Goal: Check status

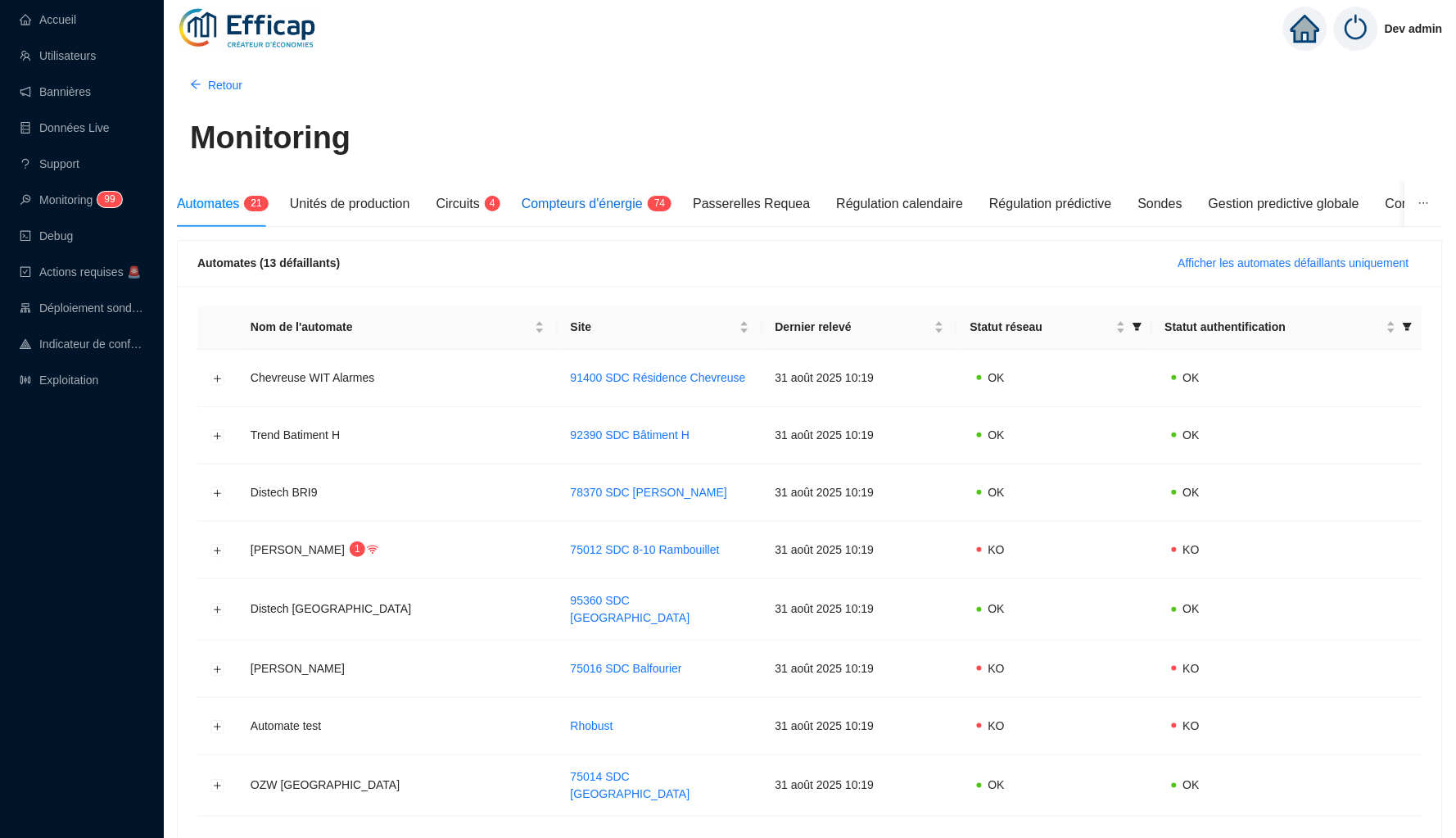
click at [585, 203] on span "Compteurs d'énergie" at bounding box center [582, 203] width 122 height 14
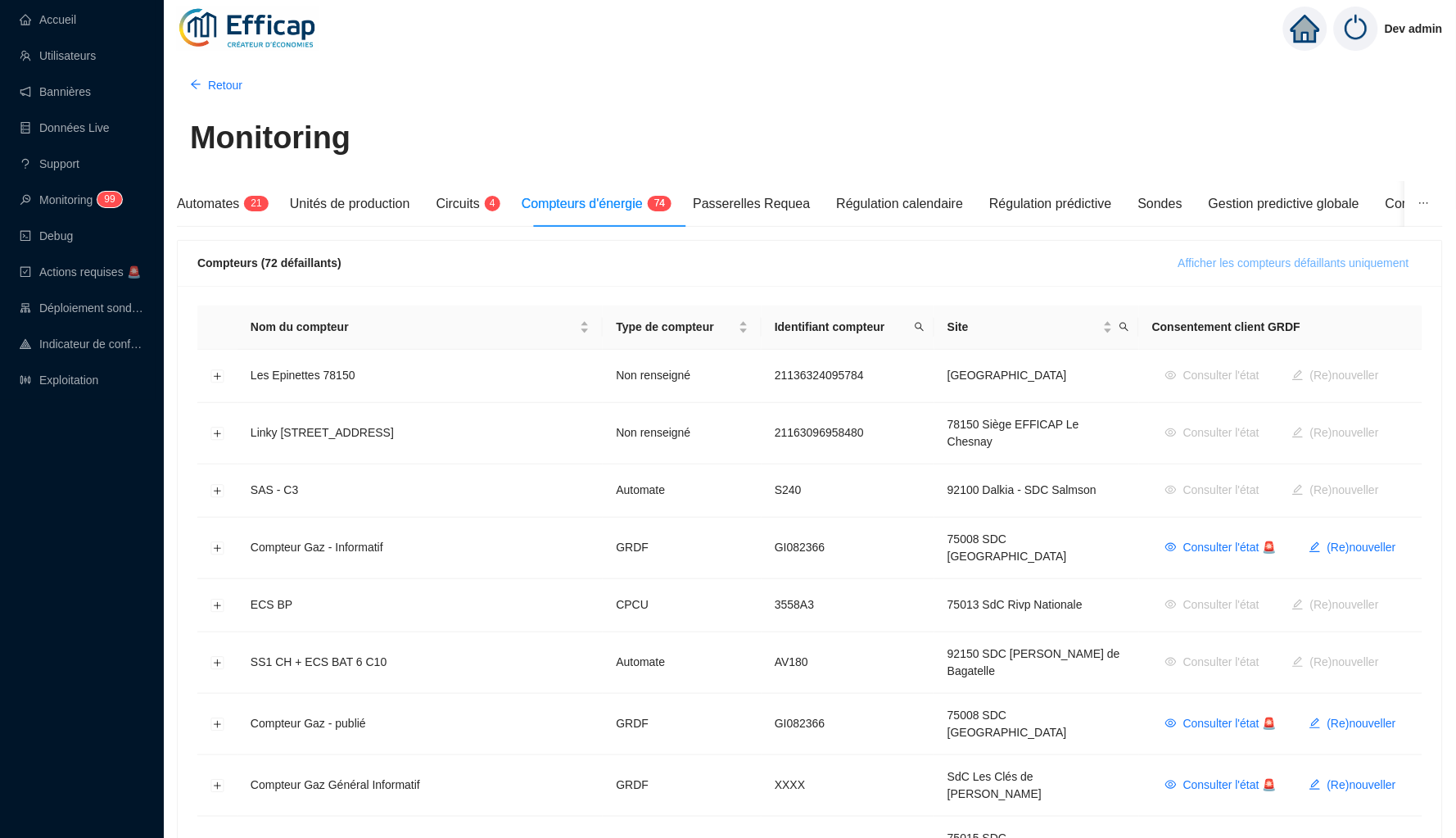
click at [1214, 271] on button "Afficher les compteurs défaillants uniquement" at bounding box center [1294, 263] width 257 height 26
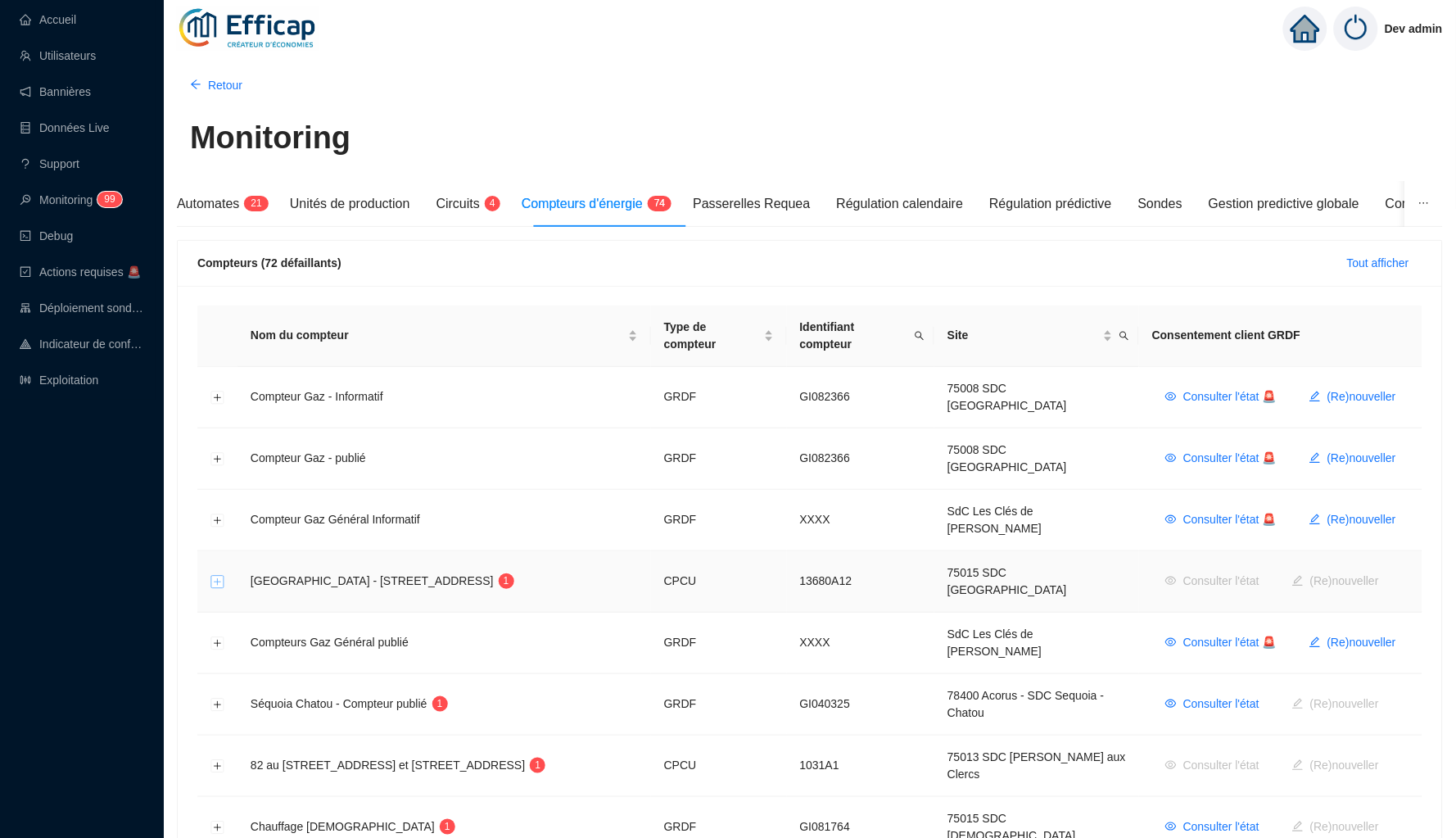
click at [217, 576] on button "Développer la ligne" at bounding box center [217, 583] width 13 height 13
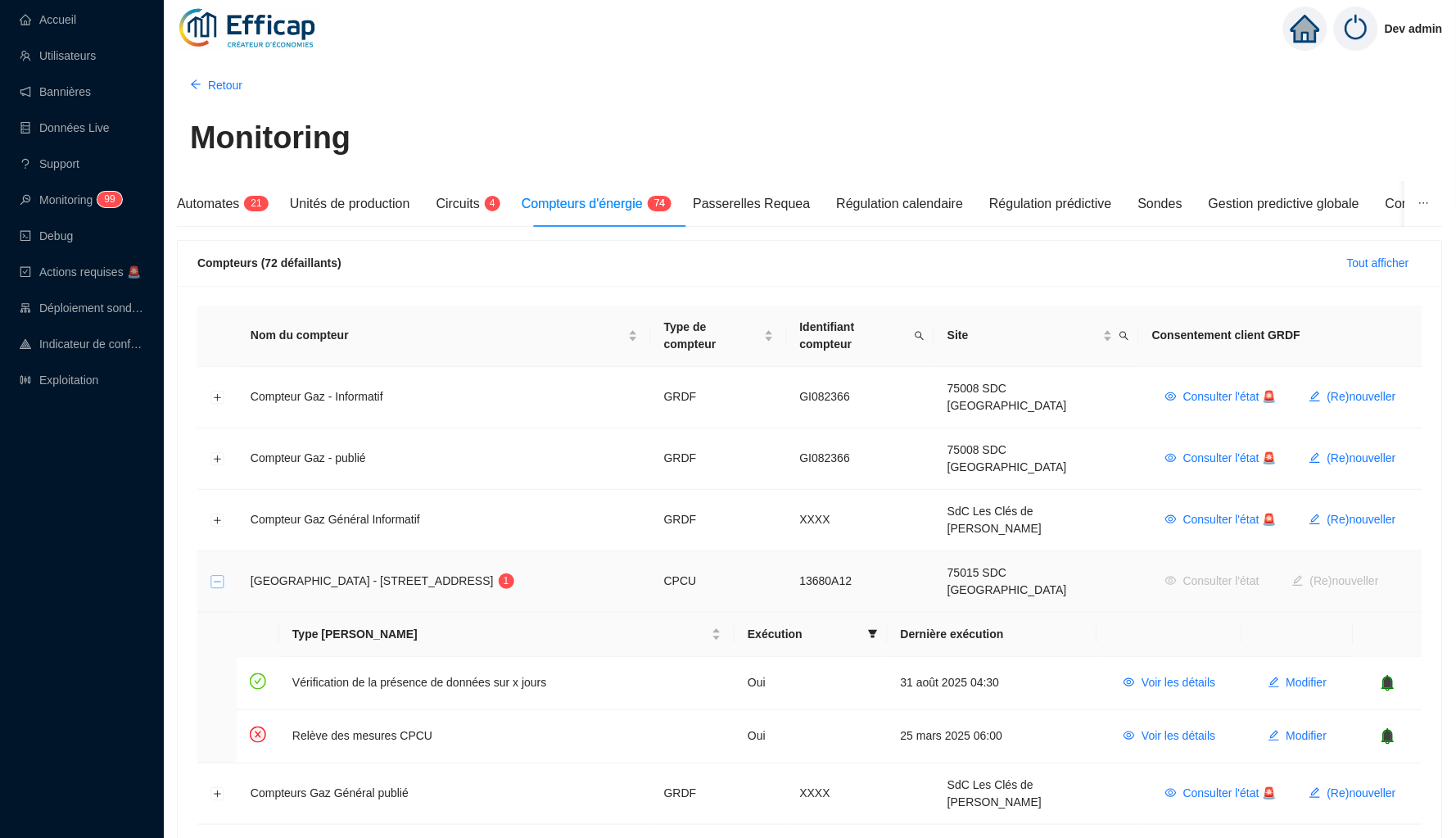
click at [217, 576] on button "Réduire la ligne" at bounding box center [217, 583] width 13 height 13
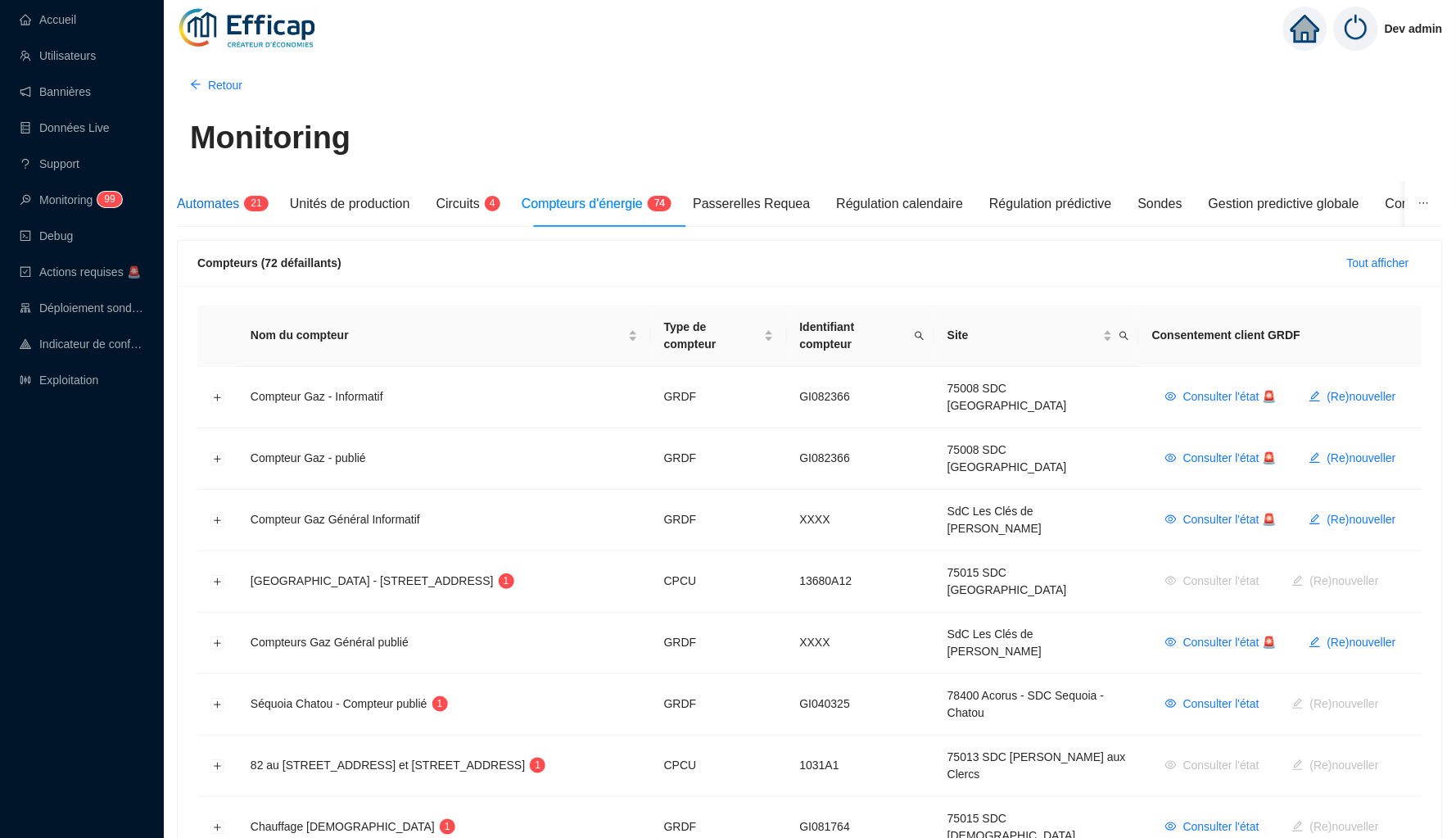
click at [224, 196] on span "Automates" at bounding box center [208, 203] width 63 height 14
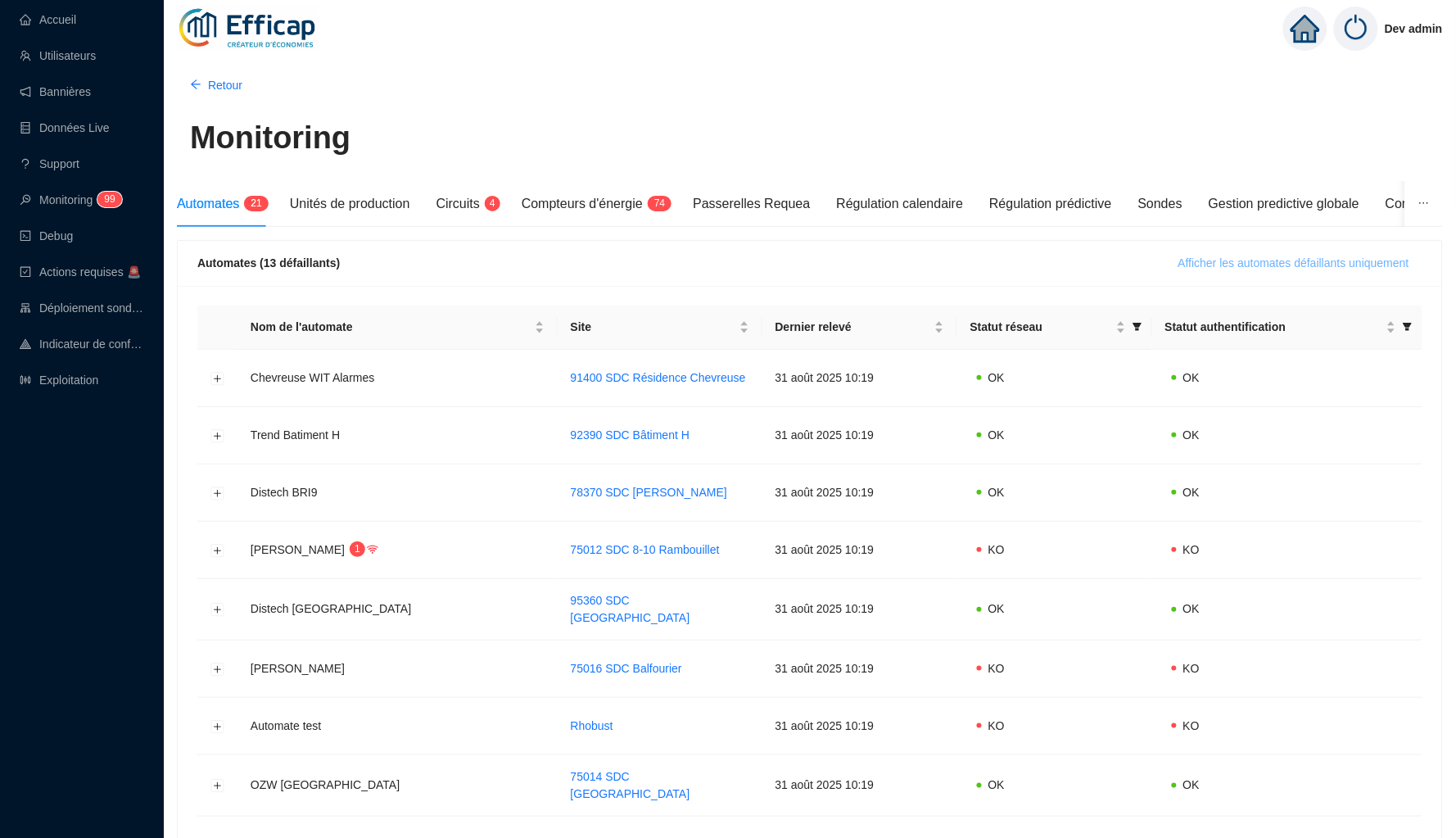
click at [1204, 268] on span "Afficher les automates défaillants uniquement" at bounding box center [1294, 263] width 231 height 18
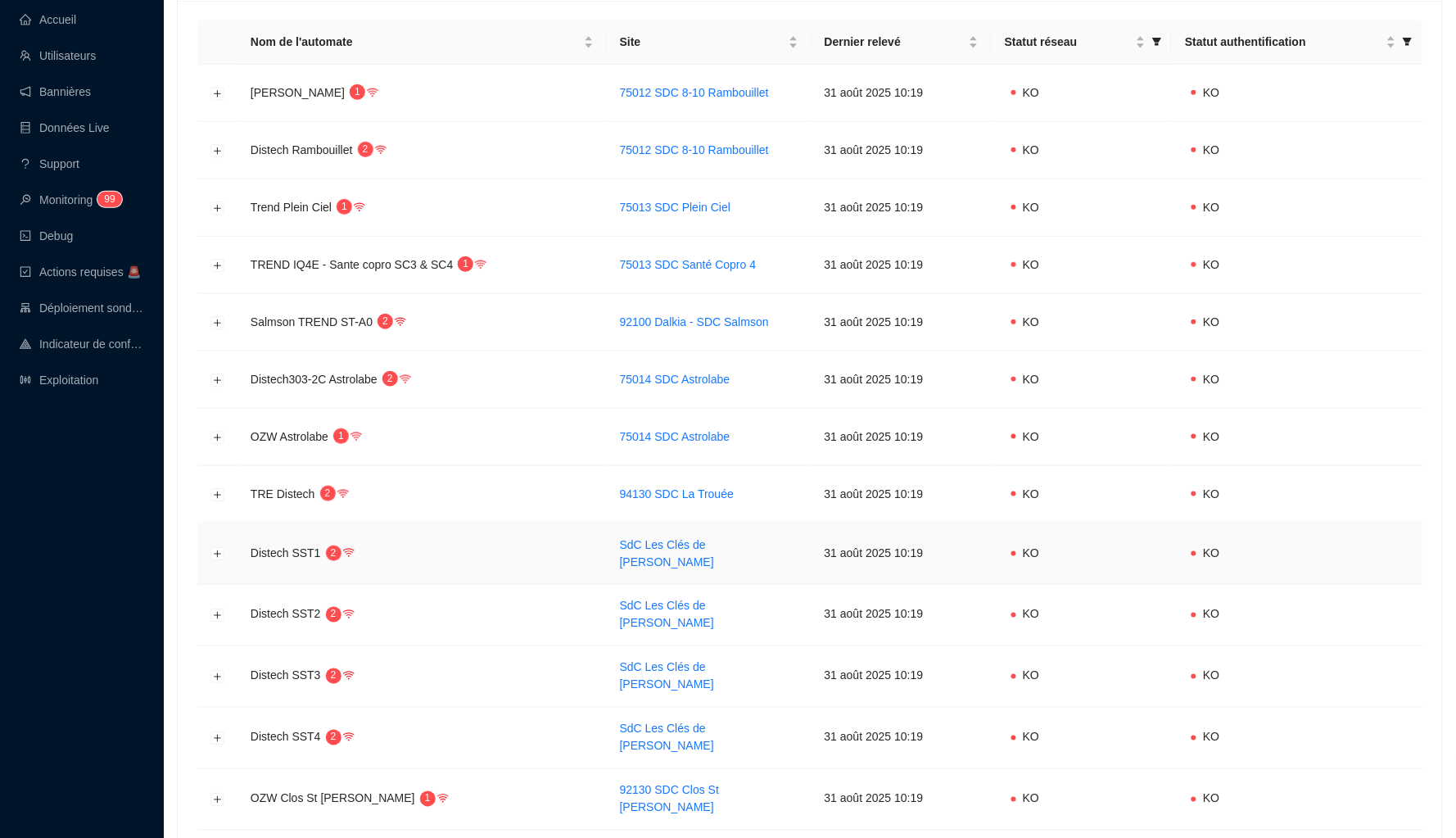
scroll to position [275, 0]
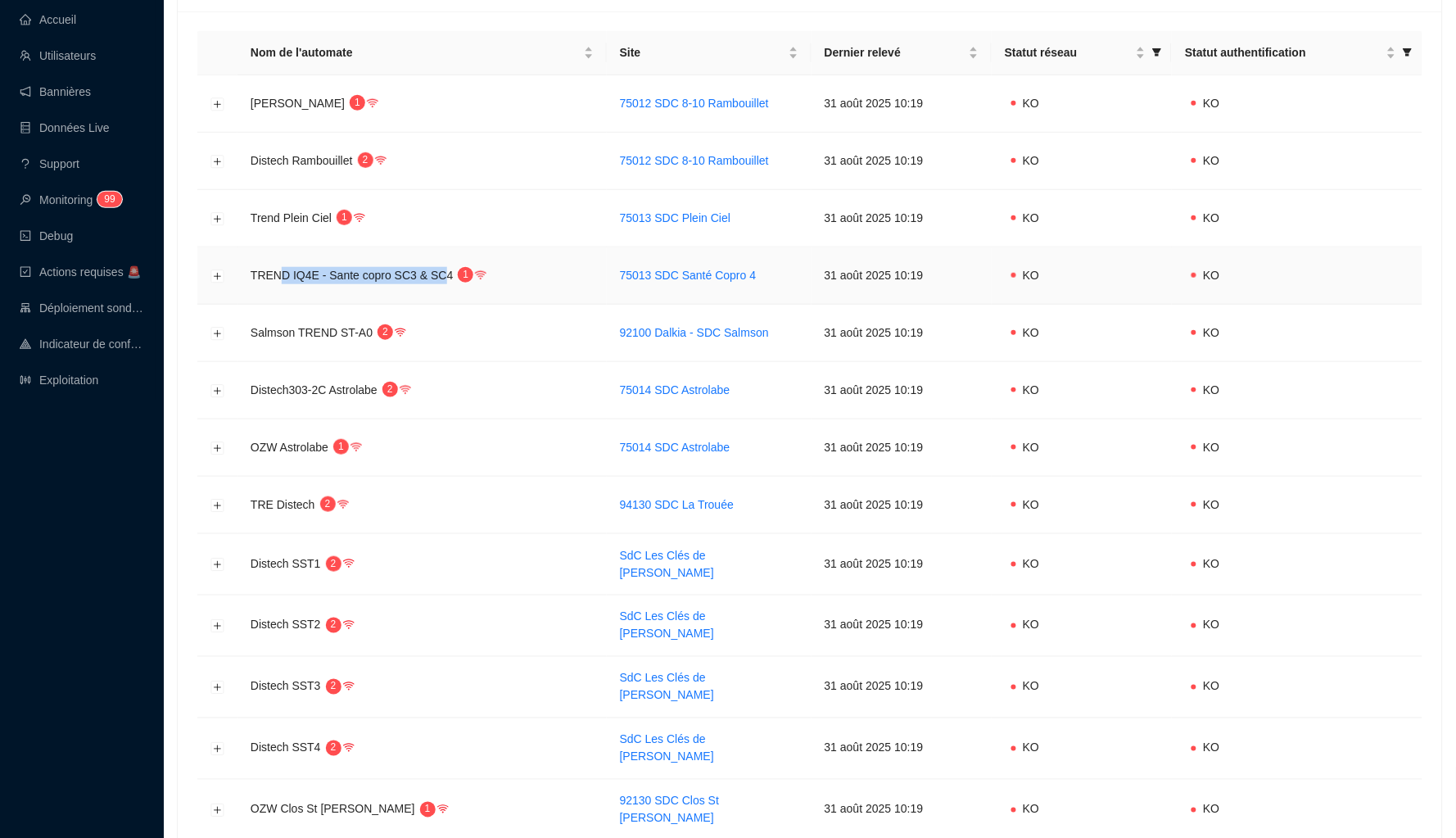
drag, startPoint x: 448, startPoint y: 270, endPoint x: 281, endPoint y: 275, distance: 167.1
click at [281, 274] on span "TREND IQ4E - Sante copro SC3 & SC4" at bounding box center [351, 275] width 202 height 13
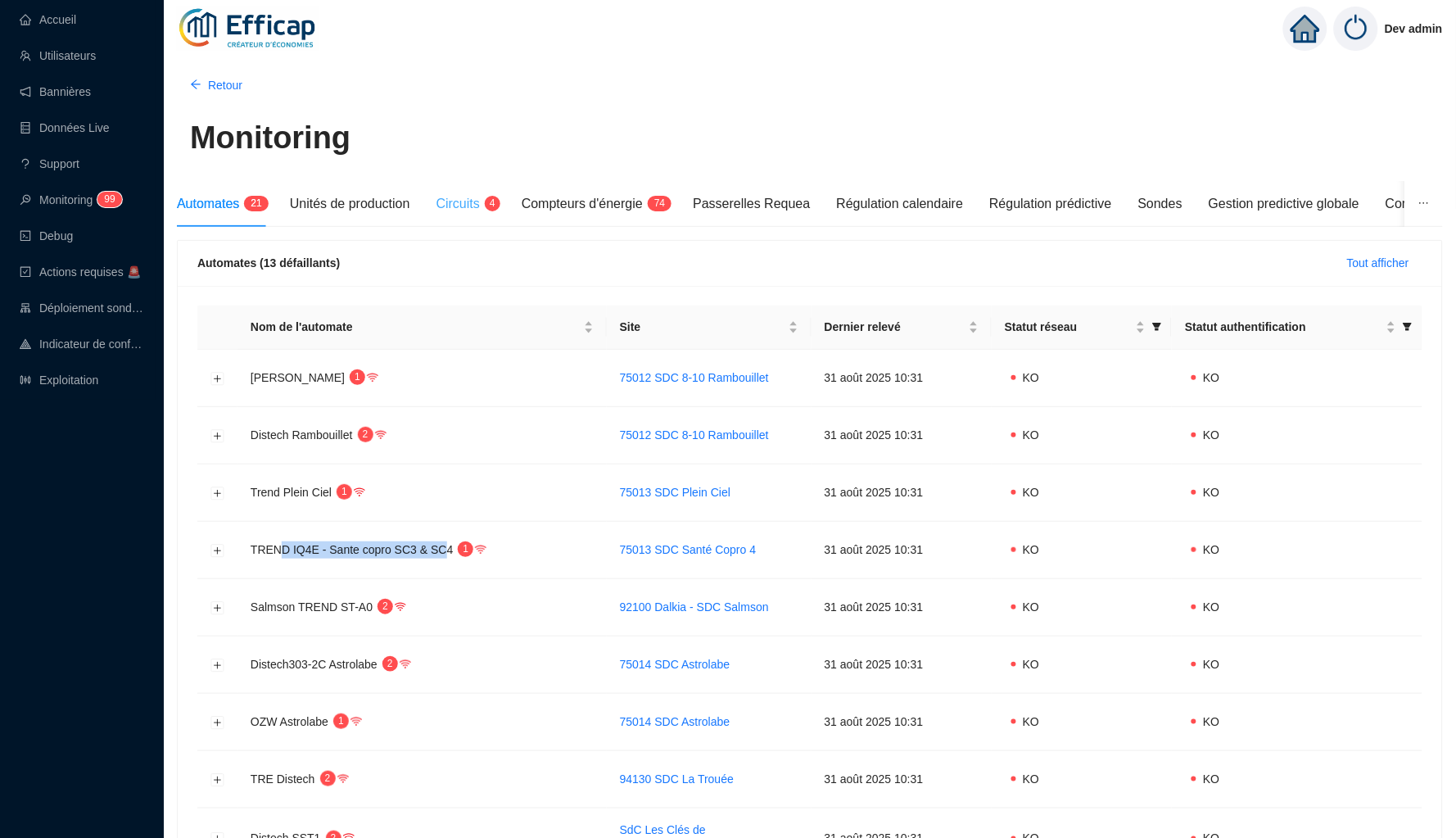
scroll to position [0, 0]
click at [463, 187] on div "Circuits 4" at bounding box center [466, 204] width 59 height 46
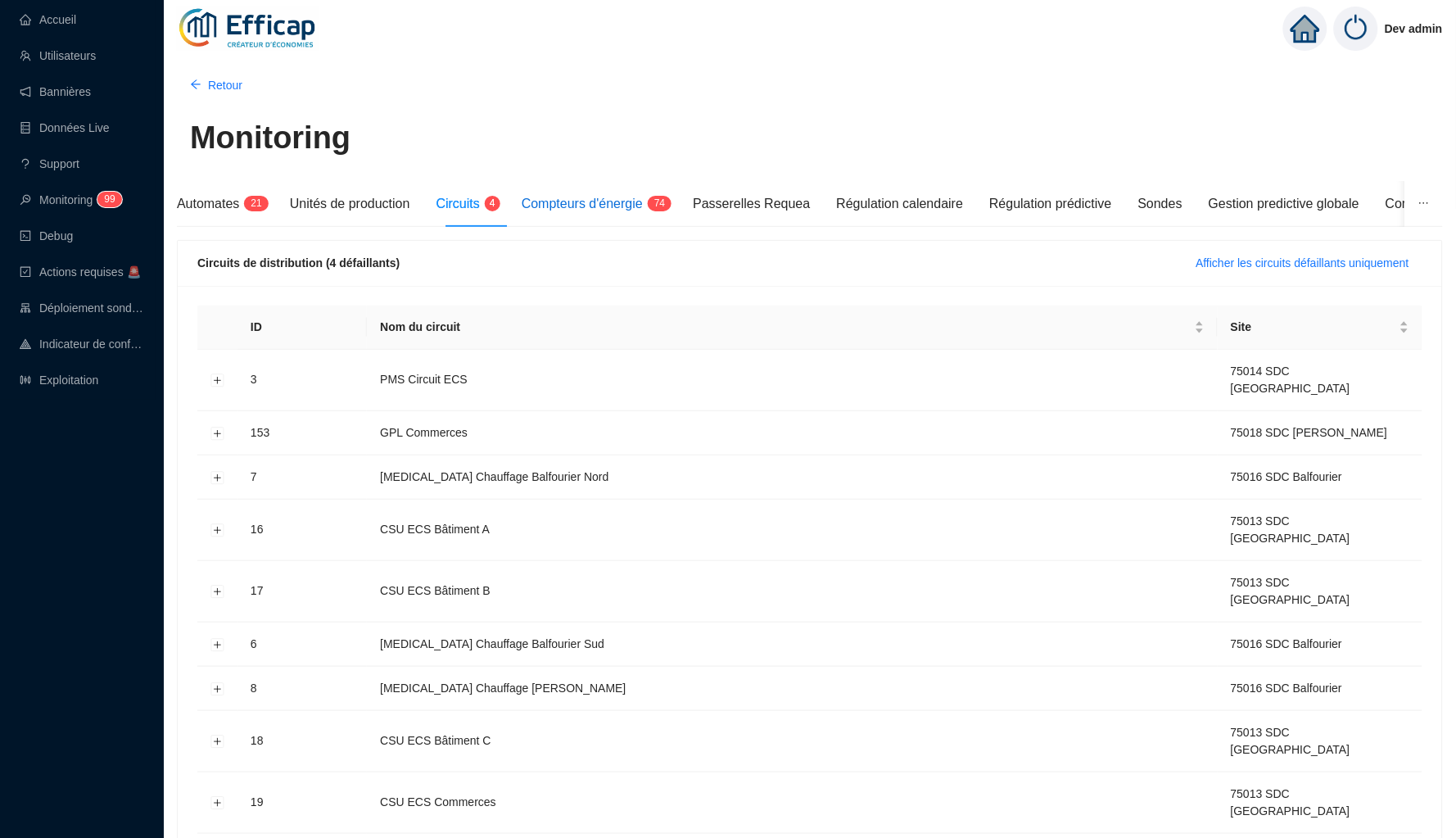
click at [583, 209] on span "Compteurs d'énergie" at bounding box center [582, 203] width 122 height 14
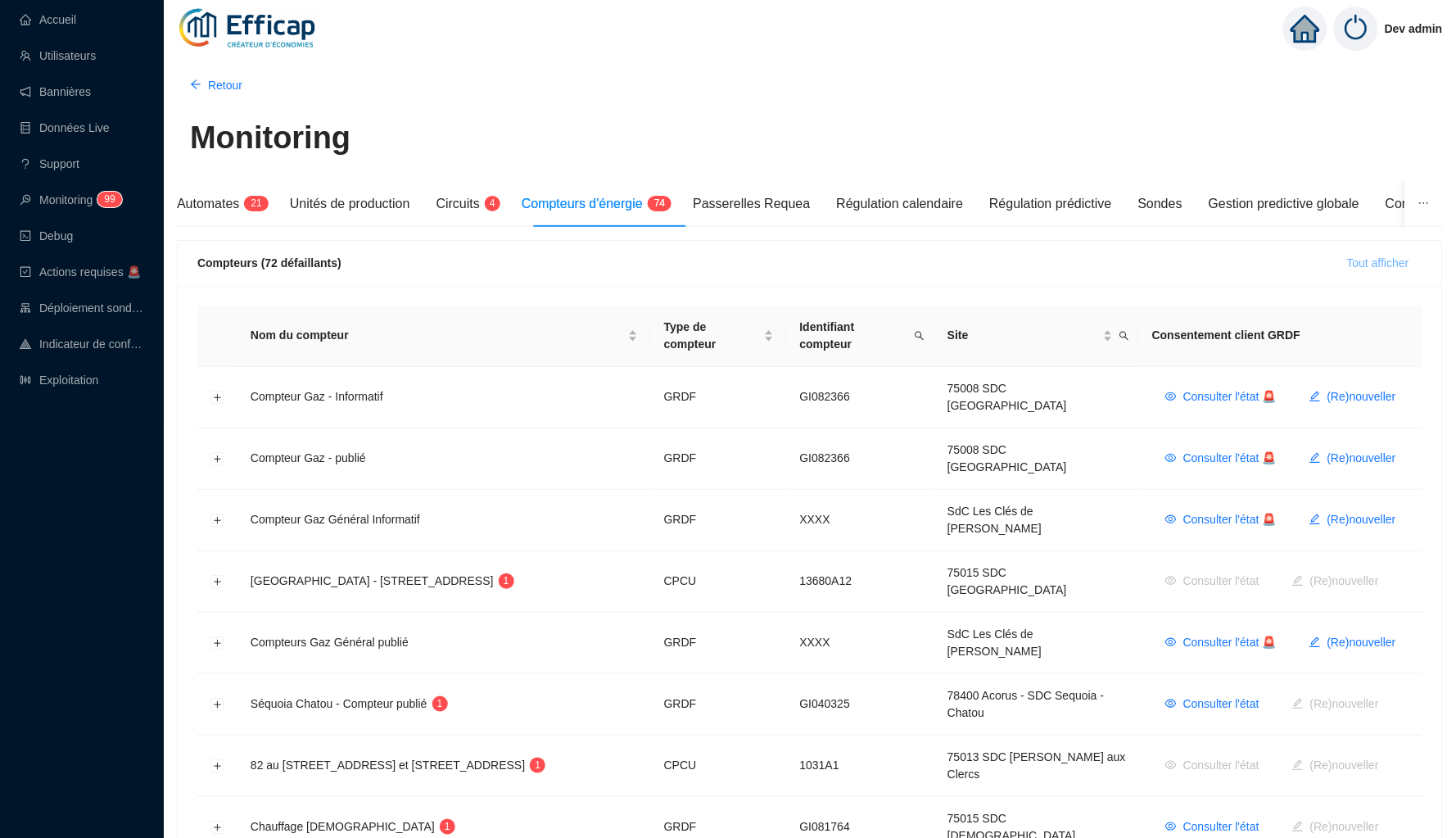
click at [1365, 268] on span "Tout afficher" at bounding box center [1379, 263] width 63 height 18
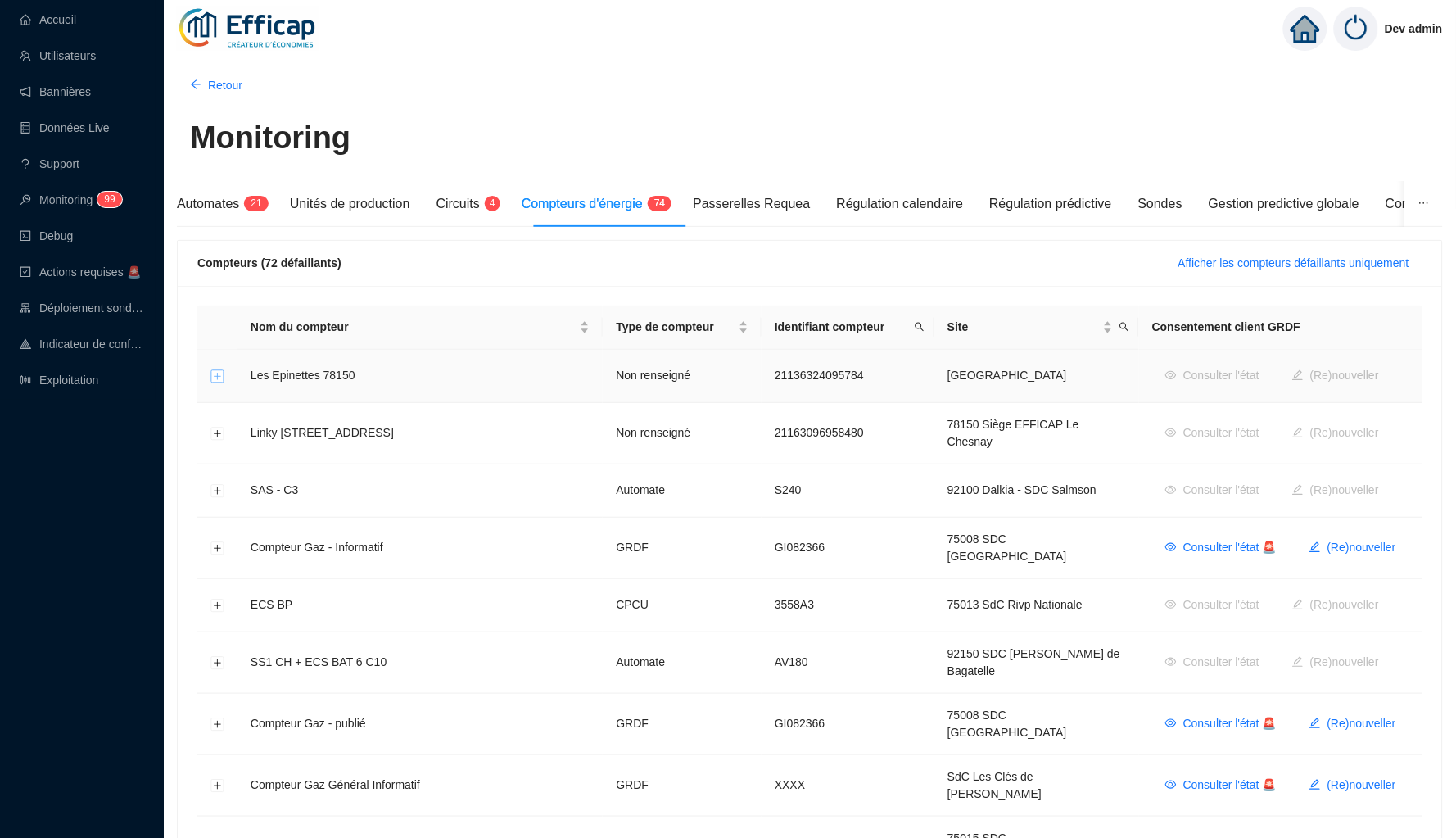
click at [223, 384] on button "Développer la ligne" at bounding box center [217, 377] width 13 height 13
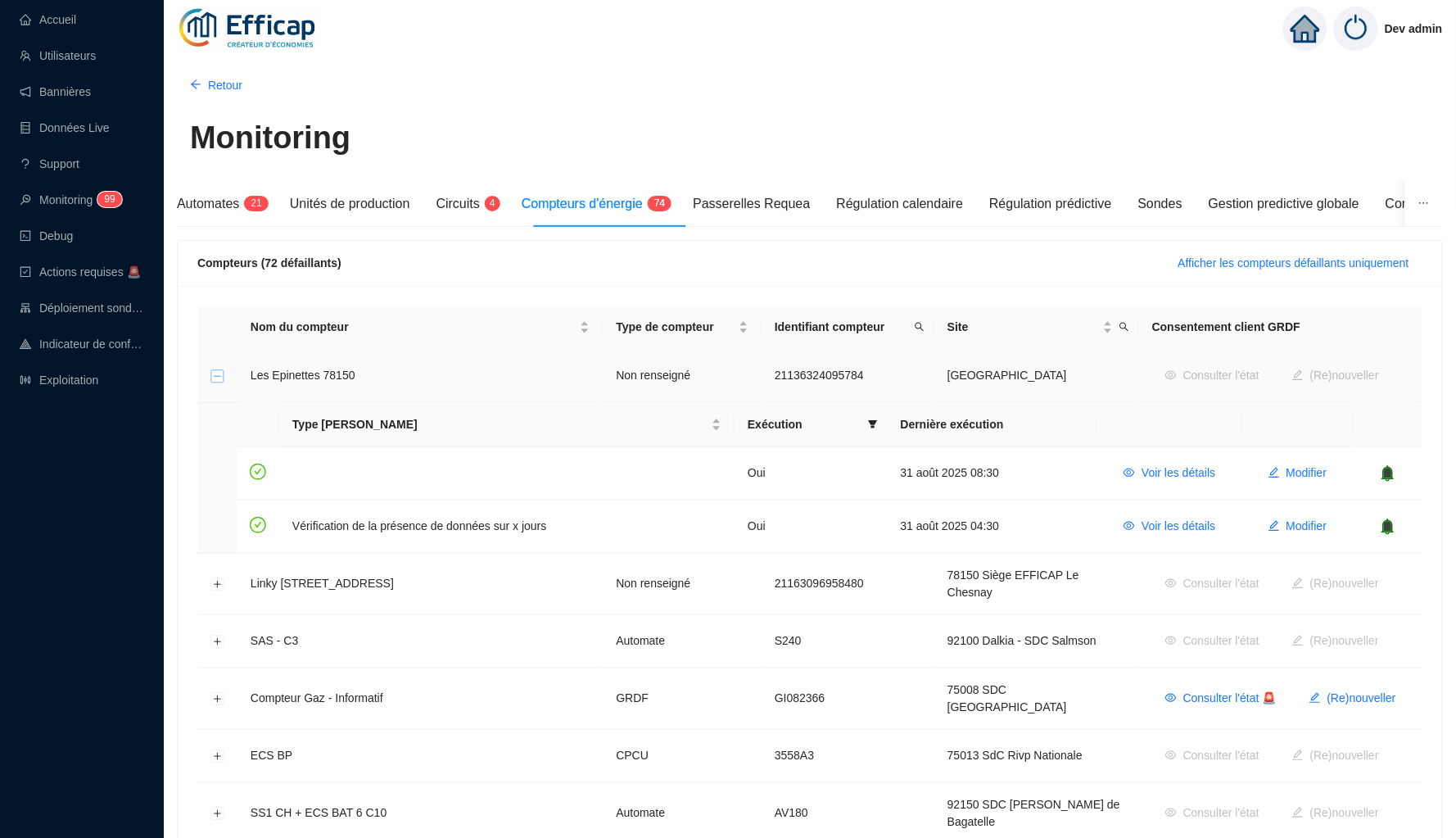
click at [223, 384] on button "Réduire la ligne" at bounding box center [217, 377] width 13 height 13
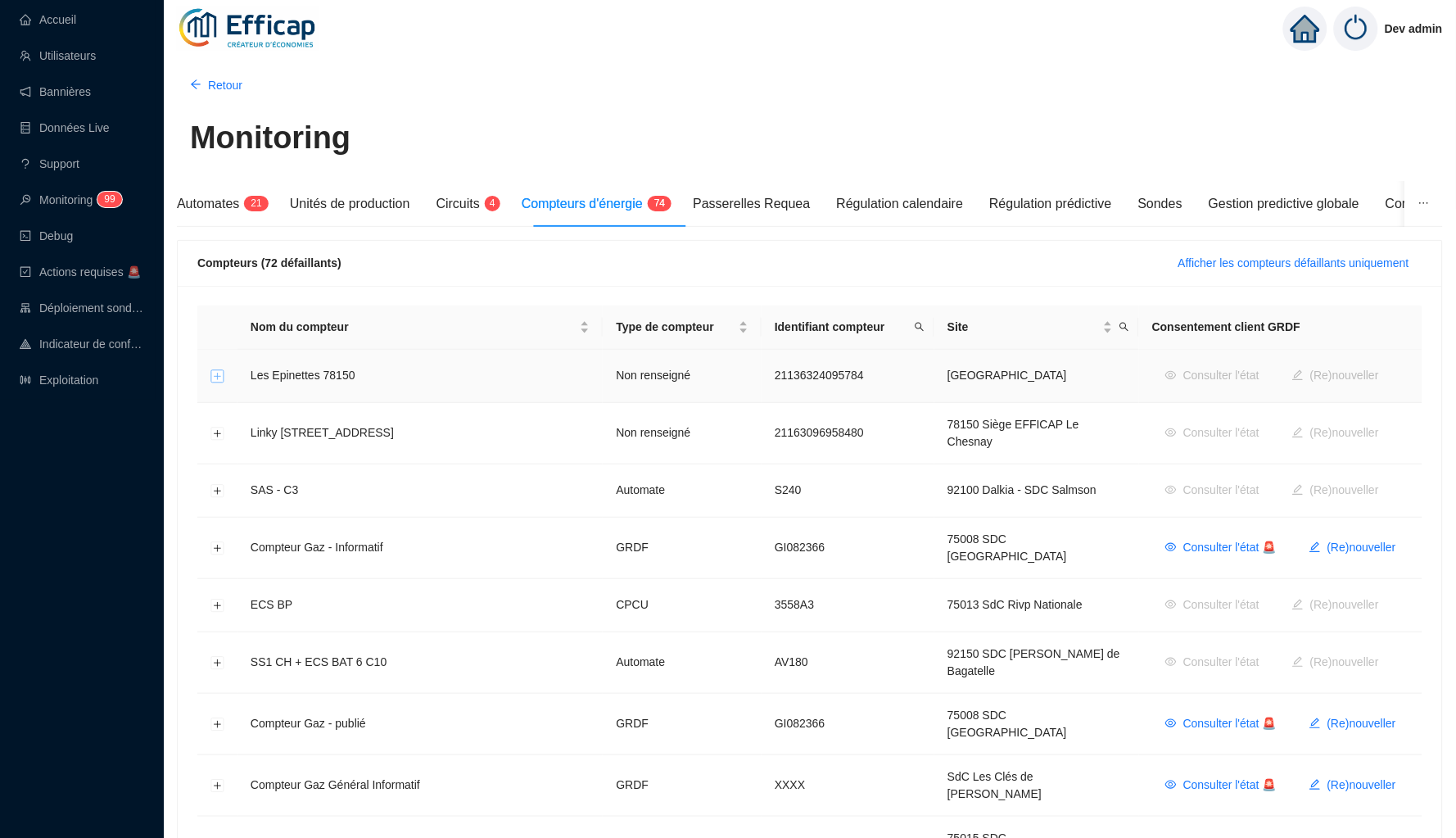
click at [223, 384] on button "Développer la ligne" at bounding box center [217, 377] width 13 height 13
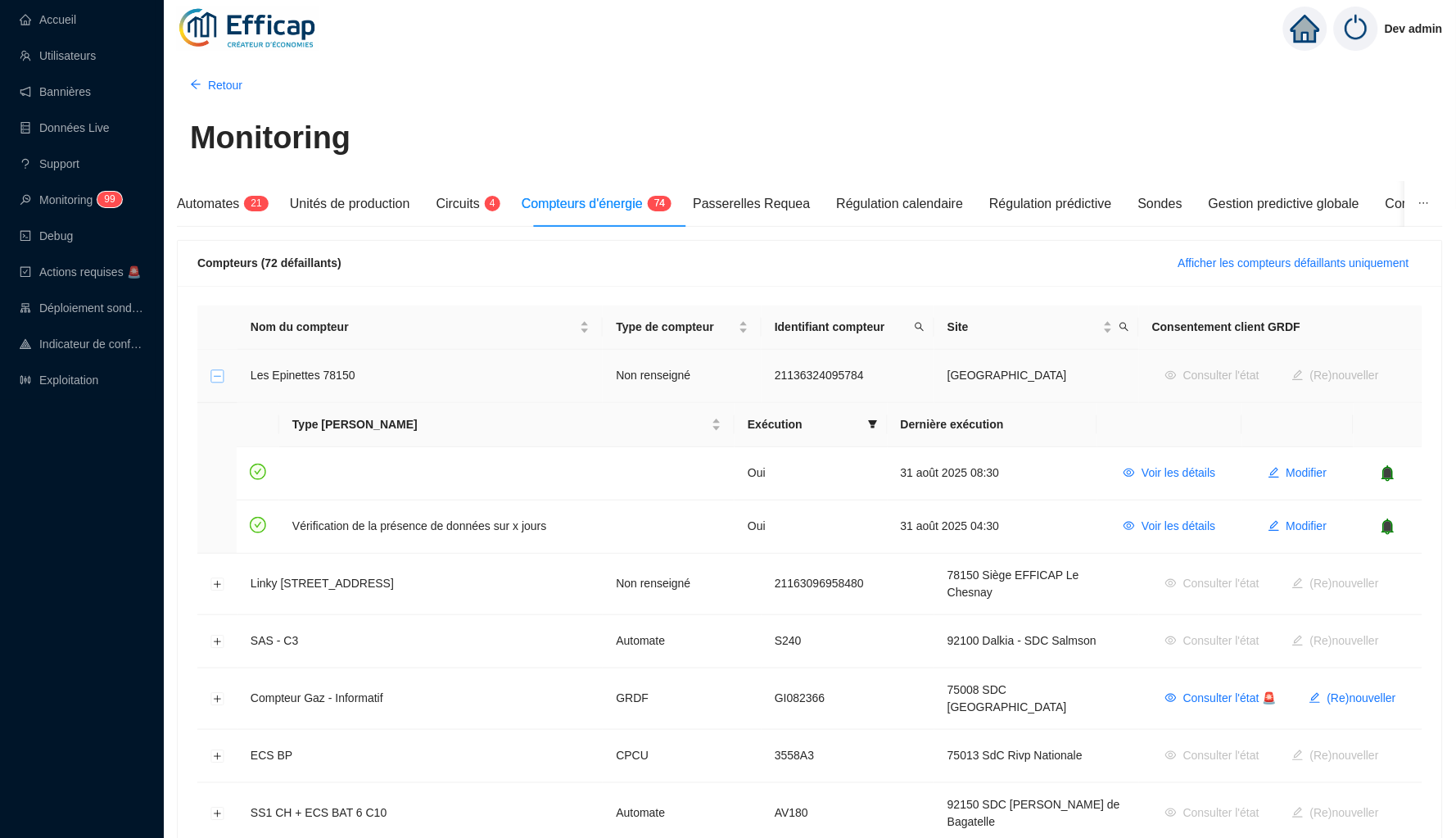
click at [219, 384] on button "Réduire la ligne" at bounding box center [217, 377] width 13 height 13
